Goal: Information Seeking & Learning: Understand process/instructions

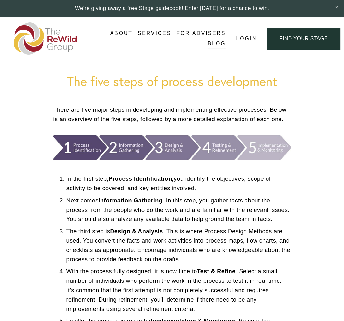
click at [54, 136] on div at bounding box center [171, 148] width 237 height 26
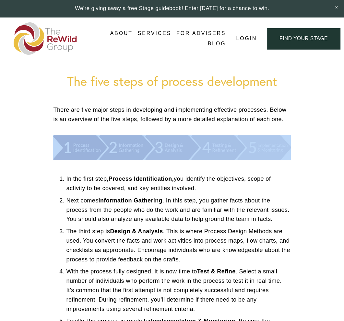
drag, startPoint x: 53, startPoint y: 134, endPoint x: 162, endPoint y: 149, distance: 109.8
click at [162, 149] on div at bounding box center [172, 148] width 248 height 37
copy div
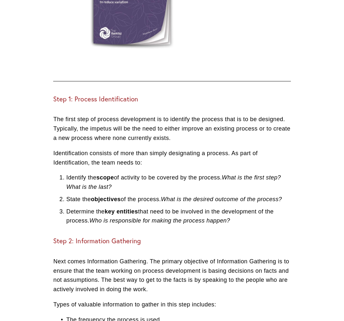
scroll to position [486, 0]
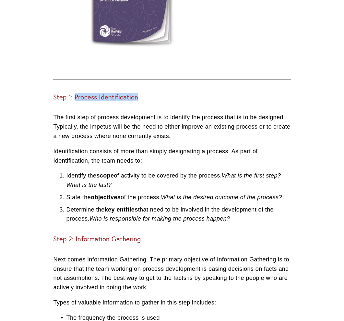
drag, startPoint x: 76, startPoint y: 97, endPoint x: 144, endPoint y: 98, distance: 67.4
click at [144, 98] on h3 "Step 1: Process Identification" at bounding box center [171, 97] width 237 height 8
copy h3 "Process Identification"
drag, startPoint x: 54, startPoint y: 118, endPoint x: 237, endPoint y: 216, distance: 207.8
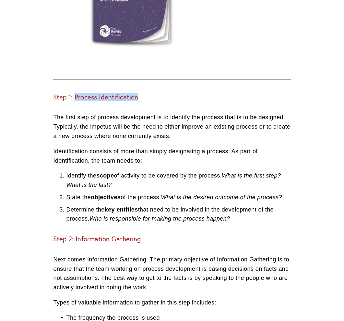
copy div "The first step of process development is to identify the process that is to be …"
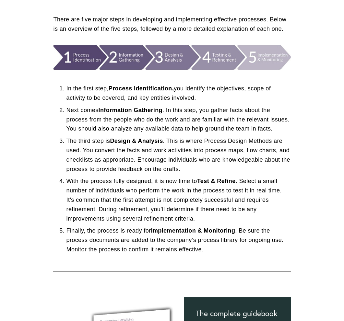
scroll to position [97, 0]
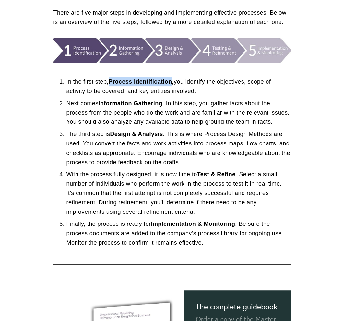
drag, startPoint x: 110, startPoint y: 81, endPoint x: 174, endPoint y: 77, distance: 63.9
click at [174, 77] on p "In the first step, Process Identification, you identify the objectives, scope o…" at bounding box center [178, 86] width 224 height 19
copy strong "Process Identification"
drag, startPoint x: 34, startPoint y: 32, endPoint x: 60, endPoint y: 14, distance: 31.8
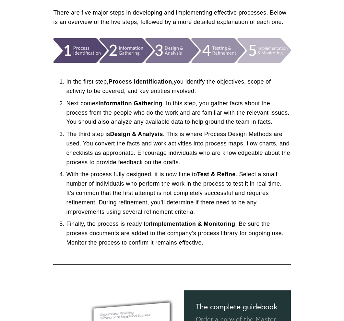
drag, startPoint x: 178, startPoint y: 81, endPoint x: 207, endPoint y: 88, distance: 30.3
click at [207, 88] on p "In the first step, Process Identification, you identify the objectives, scope o…" at bounding box center [178, 86] width 224 height 19
copy p "you identify the objectives, scope of activity to be covered, and key entities …"
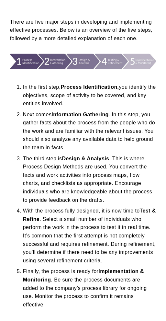
click at [77, 102] on p "In the first step, Process Identification, you identify the objectives, scope o…" at bounding box center [89, 95] width 133 height 25
click at [69, 104] on p "In the first step, Process Identification, you identify the objectives, scope o…" at bounding box center [89, 95] width 133 height 25
click at [23, 87] on p "In the first step, Process Identification, you identify the objectives, scope o…" at bounding box center [89, 95] width 133 height 25
drag, startPoint x: 24, startPoint y: 86, endPoint x: 70, endPoint y: 104, distance: 49.0
click at [70, 104] on p "In the first step, Process Identification, you identify the objectives, scope o…" at bounding box center [89, 95] width 133 height 25
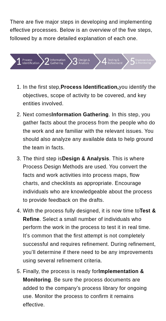
copy p "n the first step, Process Identification, you identify the objectives, scope of…"
click at [52, 129] on p "Next comes Information Gathering . In this step, you gather facts about the pro…" at bounding box center [89, 131] width 133 height 41
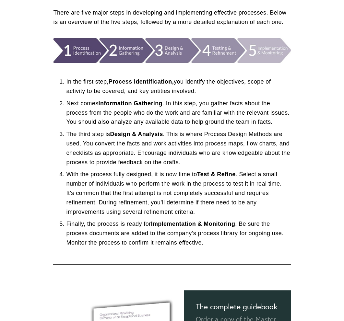
click at [128, 137] on strong "Design & Analysis" at bounding box center [136, 134] width 53 height 6
drag, startPoint x: 100, startPoint y: 102, endPoint x: 164, endPoint y: 103, distance: 63.9
click at [162, 103] on strong "Information Gathering" at bounding box center [130, 103] width 64 height 6
copy strong "Information Gathering"
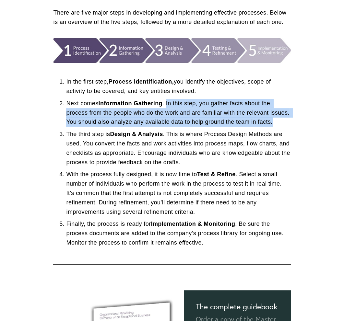
drag, startPoint x: 169, startPoint y: 103, endPoint x: 274, endPoint y: 120, distance: 106.9
click at [274, 120] on p "Next comes Information Gathering . In this step, you gather facts about the pro…" at bounding box center [178, 113] width 224 height 28
copy p "In this step, you gather facts about the process from the people who do the wor…"
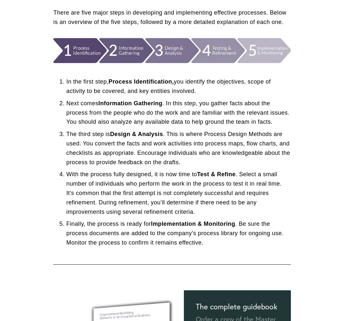
click at [283, 128] on ol "In the first step, Process Identification, you identify the objectives, scope o…" at bounding box center [171, 162] width 237 height 170
drag, startPoint x: 113, startPoint y: 135, endPoint x: 165, endPoint y: 132, distance: 52.6
click at [165, 132] on p "The third step is Design & Analysis . This is where Process Design Methods are …" at bounding box center [178, 148] width 224 height 37
copy strong "Design & Analysis"
drag, startPoint x: 200, startPoint y: 175, endPoint x: 236, endPoint y: 172, distance: 36.7
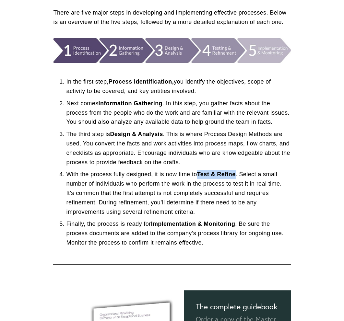
click at [236, 172] on strong "Test & Refine" at bounding box center [216, 174] width 39 height 6
copy strong "Test & Refine"
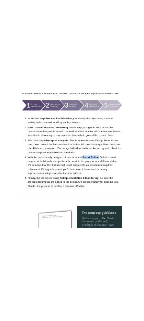
scroll to position [130, 0]
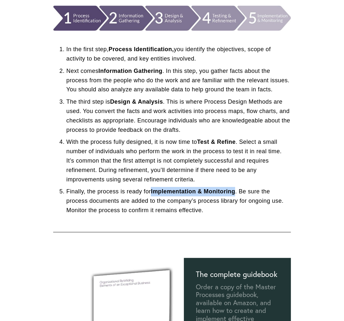
drag, startPoint x: 152, startPoint y: 191, endPoint x: 235, endPoint y: 191, distance: 83.6
click at [235, 191] on p "Finally, the process is ready for Implementation & Monitoring . Be sure the pro…" at bounding box center [178, 201] width 224 height 28
click at [122, 78] on p "Next comes Information Gathering . In this step, you gather facts about the pro…" at bounding box center [178, 80] width 224 height 28
click at [170, 73] on p "Next comes Information Gathering . In this step, you gather facts about the pro…" at bounding box center [178, 80] width 224 height 28
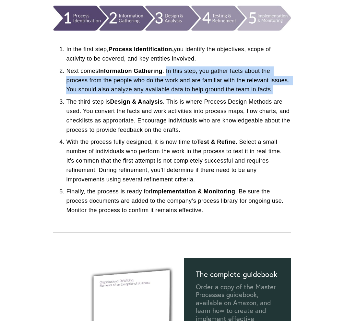
drag, startPoint x: 168, startPoint y: 70, endPoint x: 272, endPoint y: 88, distance: 106.2
click at [272, 88] on p "Next comes Information Gathering . In this step, you gather facts about the pro…" at bounding box center [178, 80] width 224 height 28
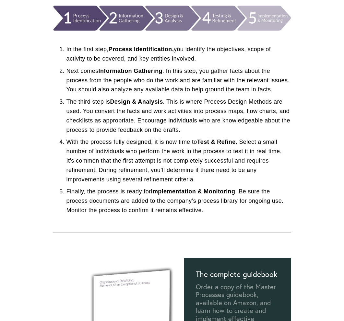
drag, startPoint x: 100, startPoint y: 71, endPoint x: 163, endPoint y: 67, distance: 63.0
click at [163, 67] on p "Next comes Information Gathering . In this step, you gather facts about the pro…" at bounding box center [178, 80] width 224 height 28
click at [293, 99] on div "In the first step, Process Identification, you identify the objectives, scope o…" at bounding box center [172, 129] width 248 height 187
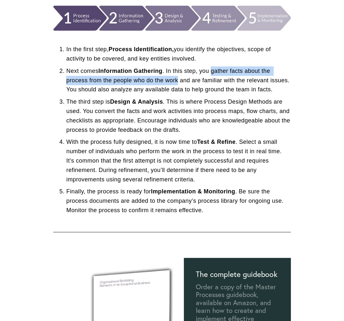
drag, startPoint x: 213, startPoint y: 71, endPoint x: 178, endPoint y: 79, distance: 35.9
click at [178, 79] on p "Next comes Information Gathering . In this step, you gather facts about the pro…" at bounding box center [178, 80] width 224 height 28
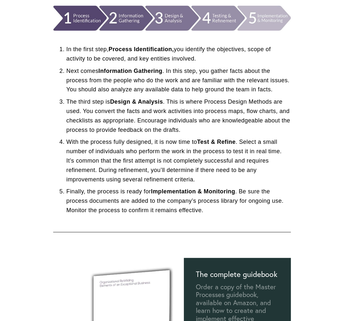
click at [141, 98] on p "The third step is Design & Analysis . This is where Process Design Methods are …" at bounding box center [178, 115] width 224 height 37
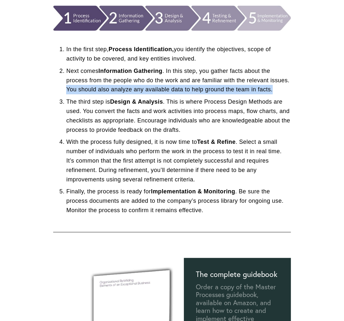
drag, startPoint x: 68, startPoint y: 89, endPoint x: 272, endPoint y: 90, distance: 204.2
click at [272, 90] on p "Next comes Information Gathering . In this step, you gather facts about the pro…" at bounding box center [178, 80] width 224 height 28
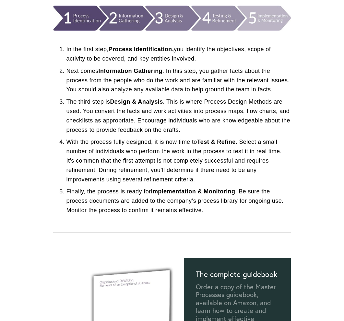
click at [79, 78] on p "Next comes Information Gathering . In this step, you gather facts about the pro…" at bounding box center [178, 80] width 224 height 28
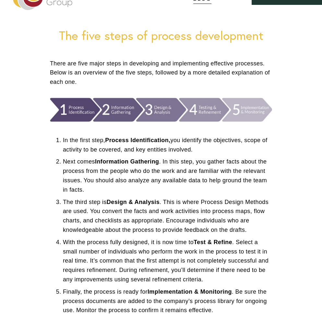
scroll to position [65, 0]
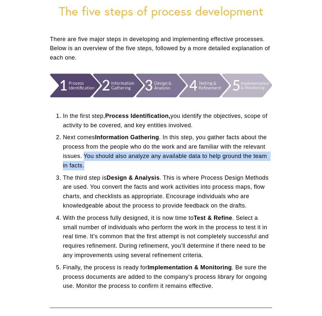
drag, startPoint x: 83, startPoint y: 157, endPoint x: 92, endPoint y: 162, distance: 10.1
click at [92, 162] on p "Next comes Information Gathering . In this step, you gather facts about the pro…" at bounding box center [167, 151] width 209 height 37
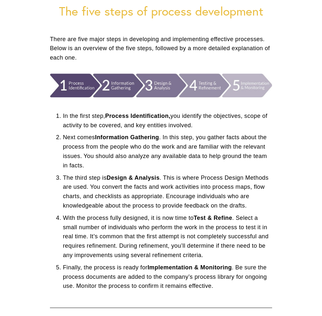
click at [98, 161] on p "Next comes Information Gathering . In this step, you gather facts about the pro…" at bounding box center [167, 151] width 209 height 37
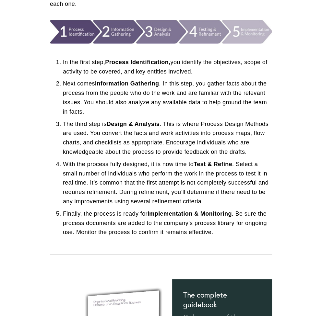
scroll to position [130, 0]
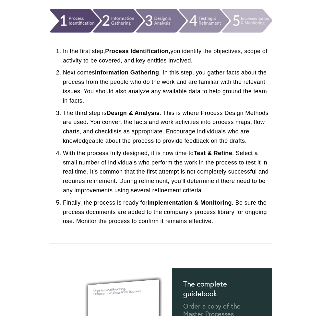
drag, startPoint x: 10, startPoint y: 50, endPoint x: 21, endPoint y: 44, distance: 12.5
drag, startPoint x: 32, startPoint y: 44, endPoint x: 38, endPoint y: 39, distance: 7.3
